Goal: Task Accomplishment & Management: Manage account settings

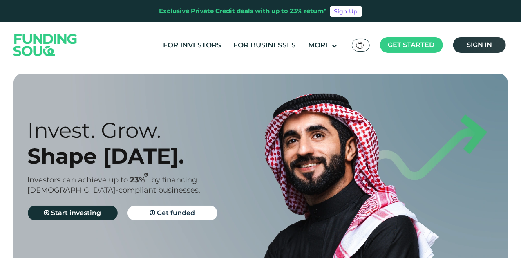
click at [474, 45] on span "Sign in" at bounding box center [479, 45] width 25 height 8
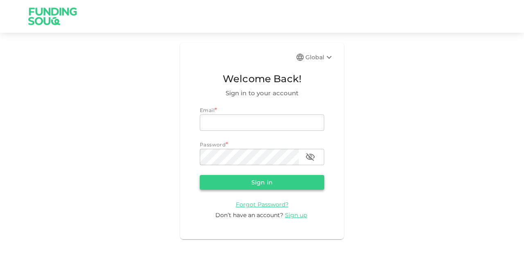
type input "mohanad.y.yasin@hotmail.com"
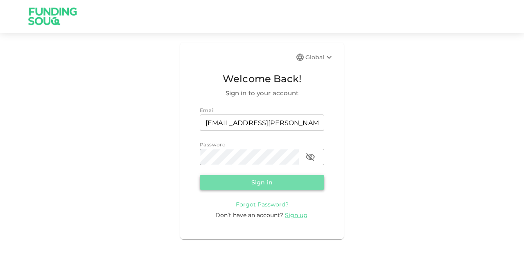
click at [263, 181] on button "Sign in" at bounding box center [262, 182] width 124 height 15
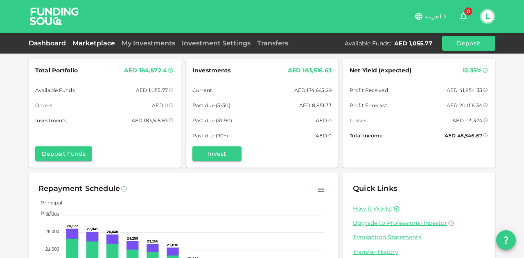
click at [103, 43] on link "Marketplace" at bounding box center [93, 43] width 49 height 8
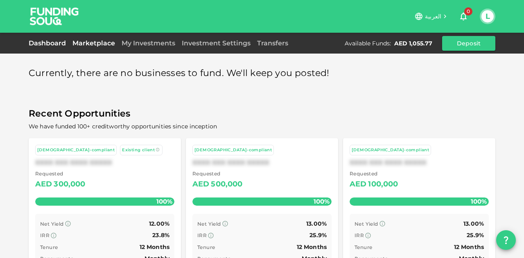
click at [63, 43] on link "Dashboard" at bounding box center [49, 43] width 40 height 8
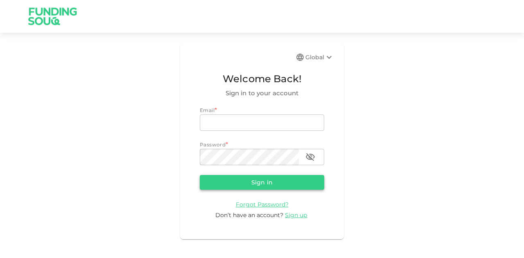
type input "[EMAIL_ADDRESS][PERSON_NAME][DOMAIN_NAME]"
click at [244, 178] on button "Sign in" at bounding box center [262, 182] width 124 height 15
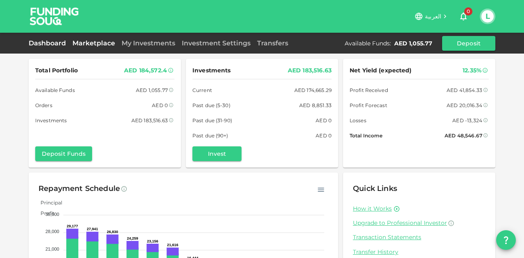
click at [100, 41] on link "Marketplace" at bounding box center [93, 43] width 49 height 8
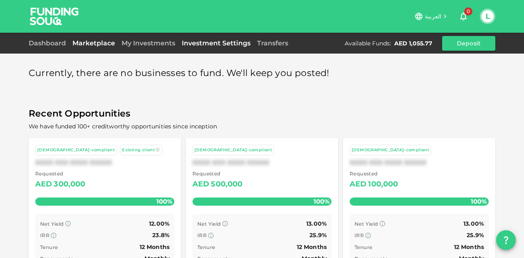
click at [184, 44] on link "Investment Settings" at bounding box center [215, 43] width 75 height 8
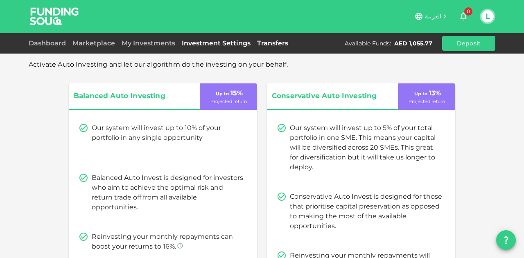
click at [260, 43] on link "Transfers" at bounding box center [273, 43] width 38 height 8
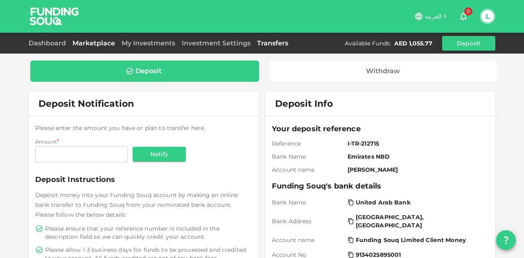
click at [100, 41] on link "Marketplace" at bounding box center [93, 43] width 49 height 8
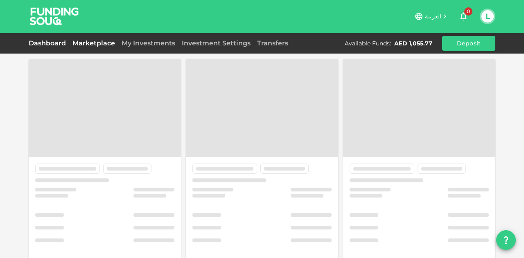
click at [65, 41] on link "Dashboard" at bounding box center [49, 43] width 40 height 8
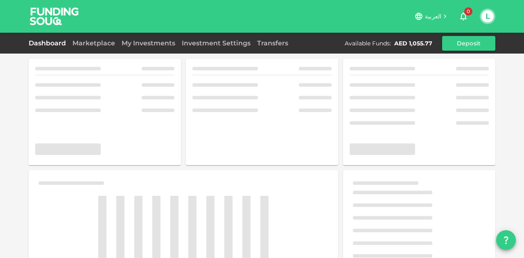
click at [65, 41] on link "Dashboard" at bounding box center [49, 43] width 40 height 8
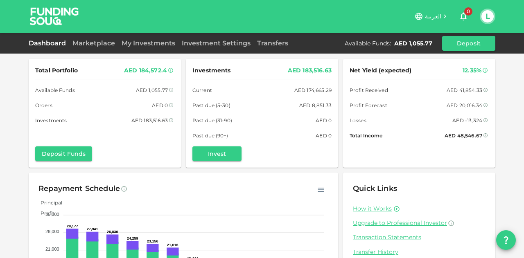
click at [29, 153] on div "Total Portfolio AED 184,572.4 Available Funds AED 1,055.77 Orders AED 0 Investm…" at bounding box center [105, 113] width 152 height 109
click at [77, 34] on div "Dashboard Marketplace My Investments Investment Settings Transfers Available Fu…" at bounding box center [262, 43] width 524 height 21
click at [78, 40] on link "Marketplace" at bounding box center [93, 43] width 49 height 8
